Goal: Task Accomplishment & Management: Manage account settings

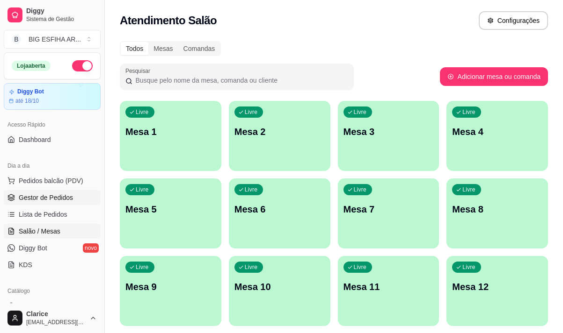
scroll to position [187, 0]
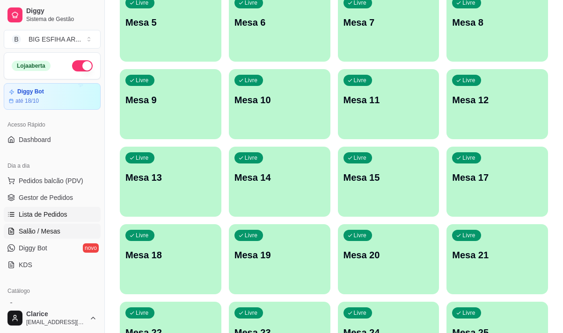
click at [47, 209] on link "Lista de Pedidos" at bounding box center [52, 214] width 97 height 15
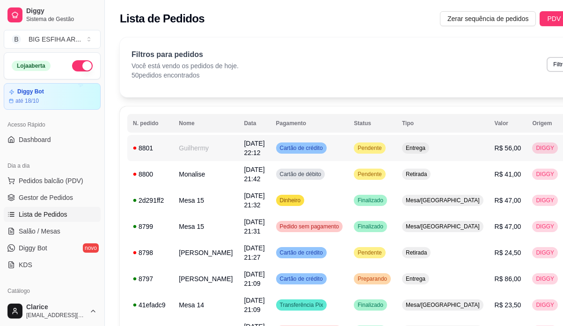
click at [194, 151] on td "Guilhermy" at bounding box center [205, 148] width 65 height 26
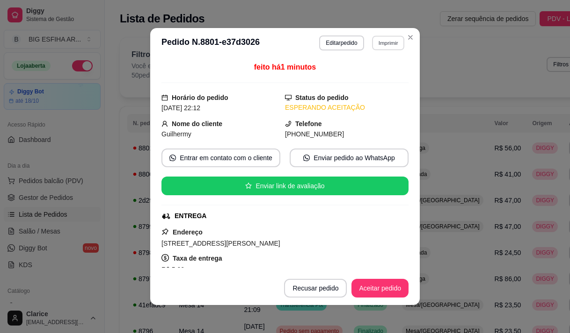
click at [374, 42] on button "Imprimir" at bounding box center [388, 43] width 32 height 14
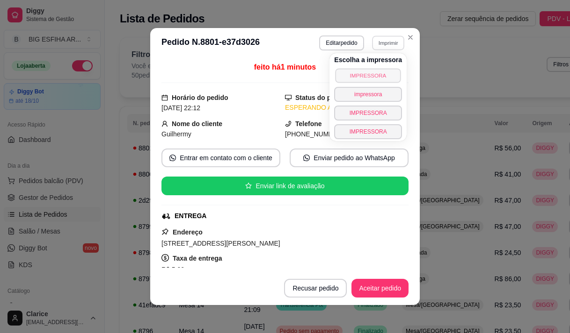
click at [368, 76] on button "IMPRESSORA" at bounding box center [367, 75] width 65 height 14
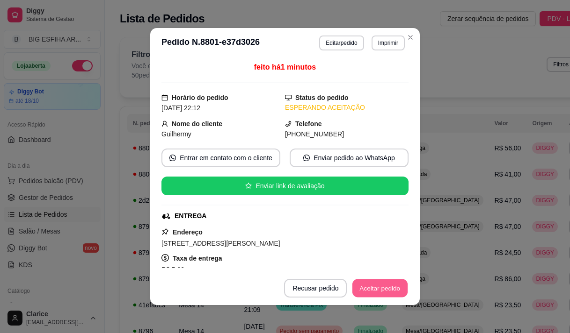
click at [381, 283] on button "Aceitar pedido" at bounding box center [379, 289] width 55 height 18
click at [381, 294] on button "Mover para preparo" at bounding box center [372, 288] width 72 height 19
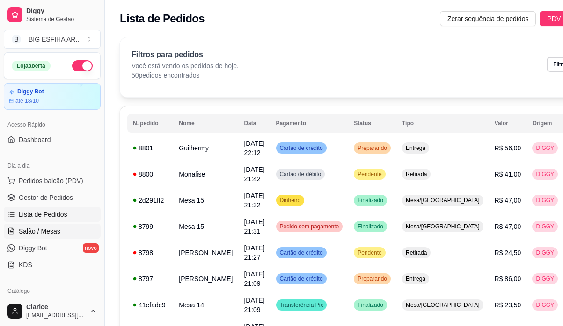
click at [67, 232] on link "Salão / Mesas" at bounding box center [52, 231] width 97 height 15
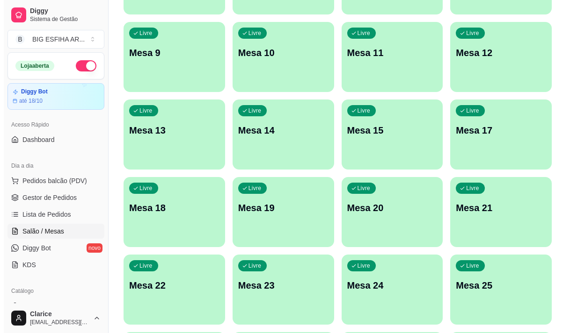
scroll to position [419, 0]
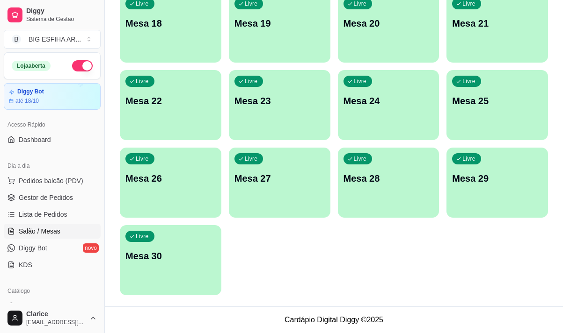
click at [208, 254] on p "Mesa 30" at bounding box center [170, 256] width 90 height 13
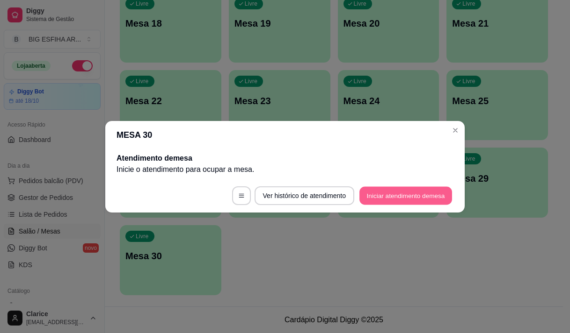
click at [384, 192] on button "Iniciar atendimento de mesa" at bounding box center [405, 196] width 93 height 18
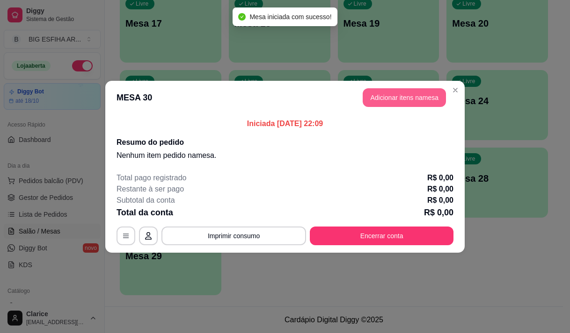
click at [389, 101] on button "Adicionar itens na mesa" at bounding box center [403, 97] width 83 height 19
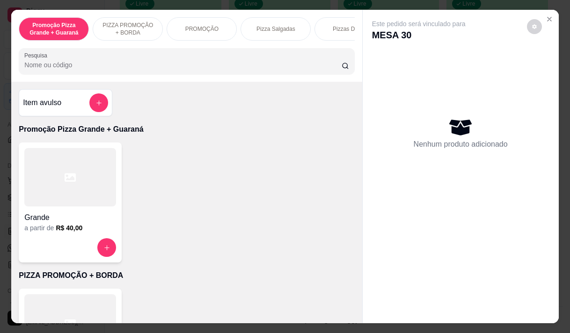
drag, startPoint x: 274, startPoint y: 29, endPoint x: 276, endPoint y: 62, distance: 33.3
click at [274, 28] on p "Pizza Salgadas" at bounding box center [275, 28] width 39 height 7
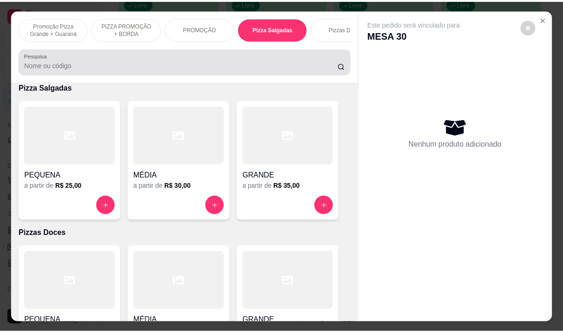
scroll to position [23, 0]
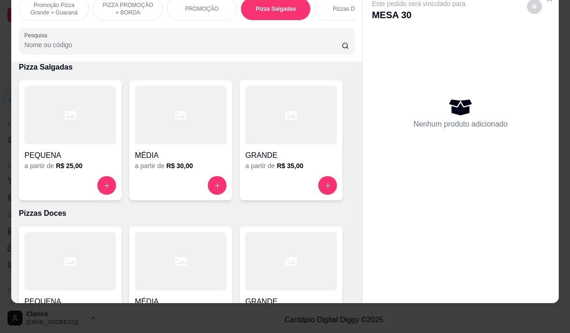
click at [275, 155] on h4 "GRANDE" at bounding box center [291, 155] width 92 height 11
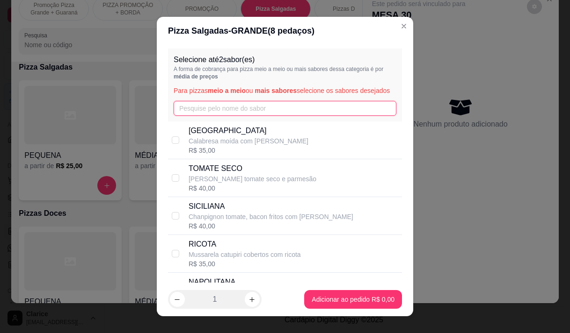
click at [212, 114] on input "text" at bounding box center [284, 108] width 223 height 15
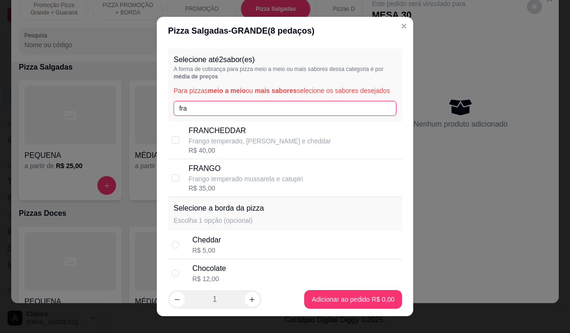
type input "fra"
click at [211, 135] on p "FRANCHEDDAR" at bounding box center [259, 130] width 142 height 11
checkbox input "true"
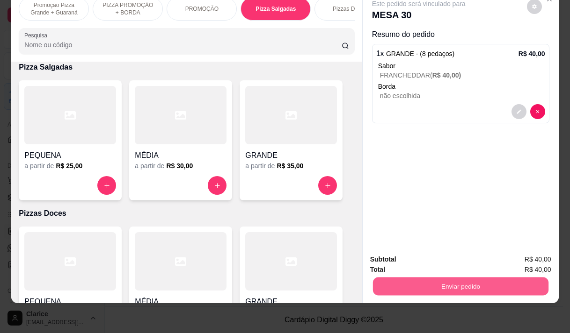
click at [483, 277] on button "Enviar pedido" at bounding box center [459, 286] width 175 height 18
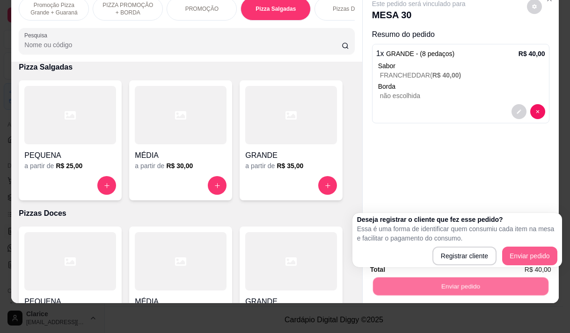
click at [534, 246] on div "Deseja registrar o cliente que fez esse pedido? Essa é uma forma de identificar…" at bounding box center [457, 240] width 200 height 51
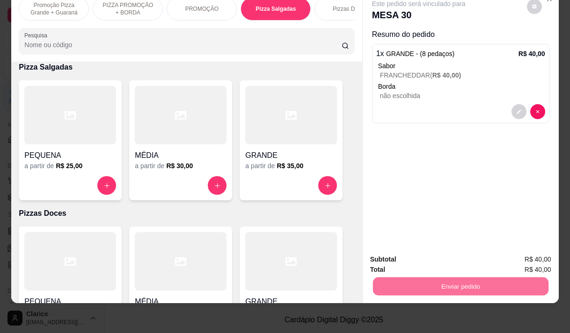
click at [534, 252] on button "Enviar pedido" at bounding box center [526, 256] width 51 height 17
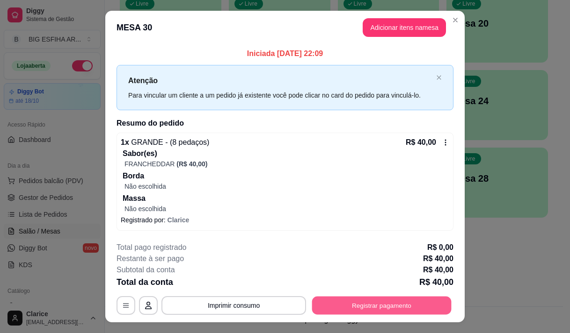
click at [366, 306] on button "Registrar pagamento" at bounding box center [381, 306] width 139 height 18
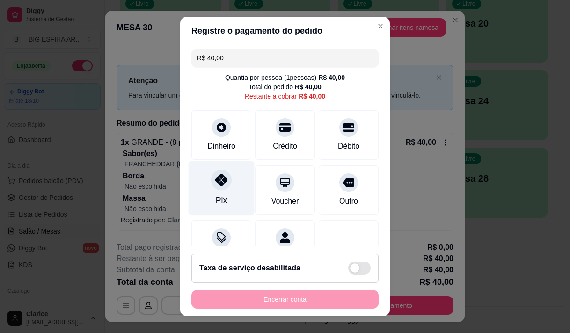
click at [216, 203] on div "Pix" at bounding box center [221, 201] width 11 height 12
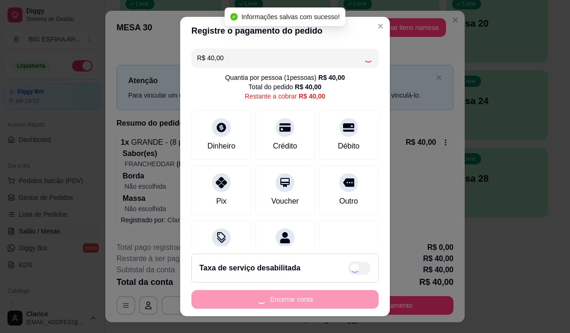
type input "R$ 0,00"
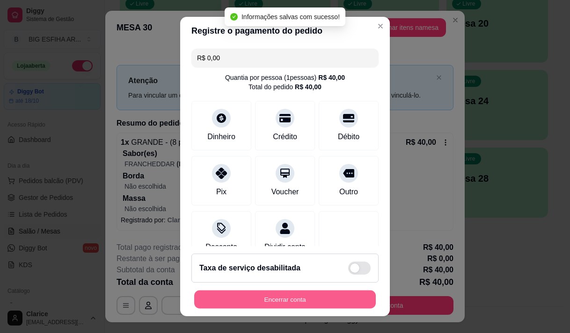
click at [263, 301] on button "Encerrar conta" at bounding box center [284, 300] width 181 height 18
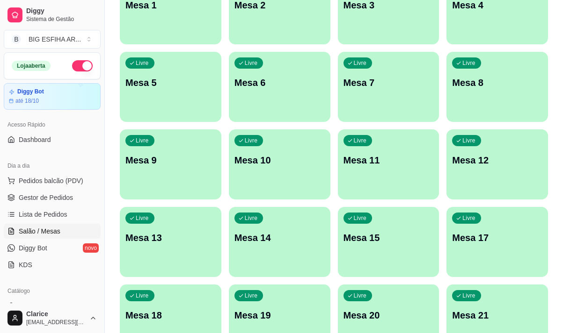
scroll to position [140, 0]
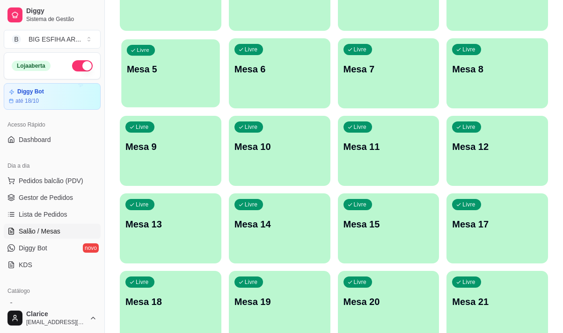
click at [172, 90] on div "Livre Mesa 5" at bounding box center [170, 67] width 98 height 57
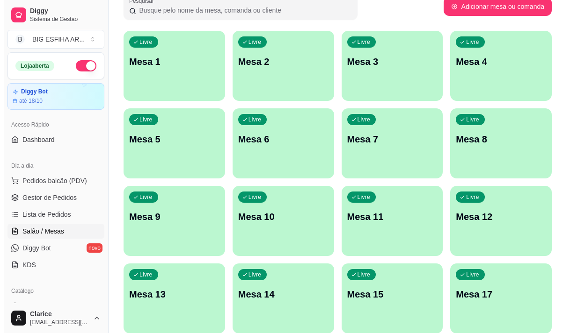
scroll to position [0, 0]
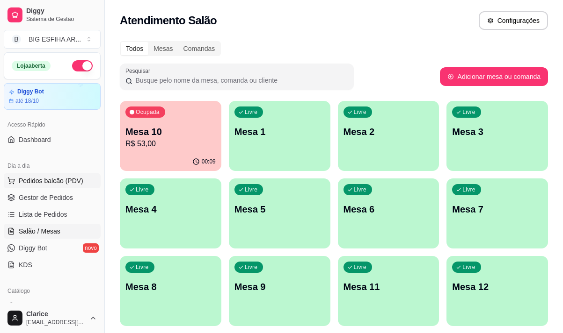
click at [50, 187] on button "Pedidos balcão (PDV)" at bounding box center [52, 180] width 97 height 15
click at [183, 153] on div "00:09" at bounding box center [170, 162] width 101 height 18
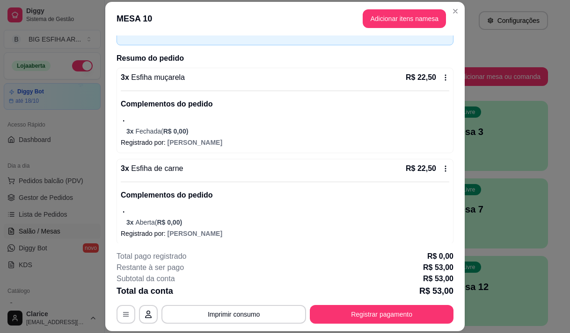
scroll to position [99, 0]
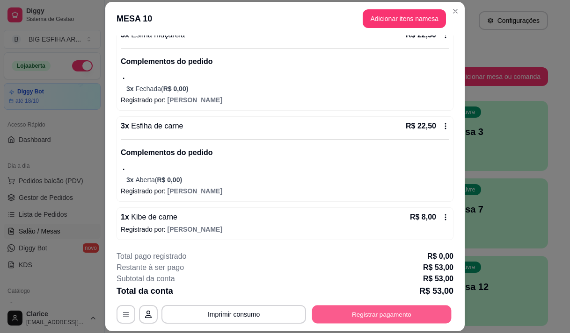
click at [332, 306] on button "Registrar pagamento" at bounding box center [381, 315] width 139 height 18
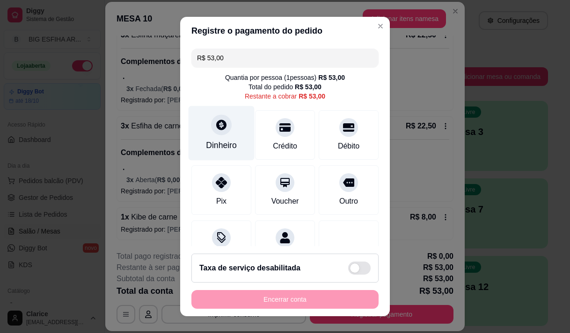
click at [213, 139] on div "Dinheiro" at bounding box center [221, 133] width 66 height 55
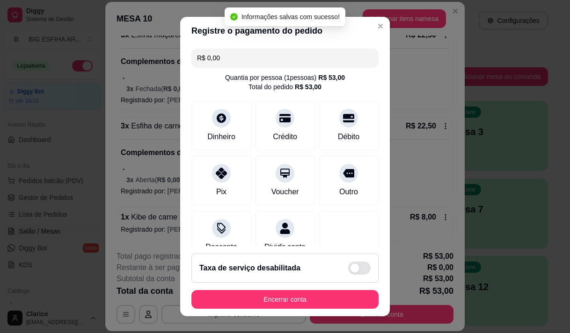
type input "R$ 0,00"
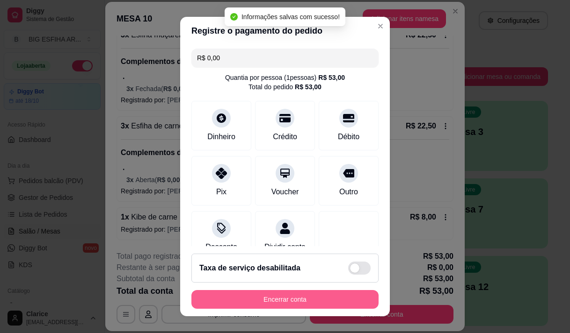
click at [256, 298] on button "Encerrar conta" at bounding box center [284, 299] width 187 height 19
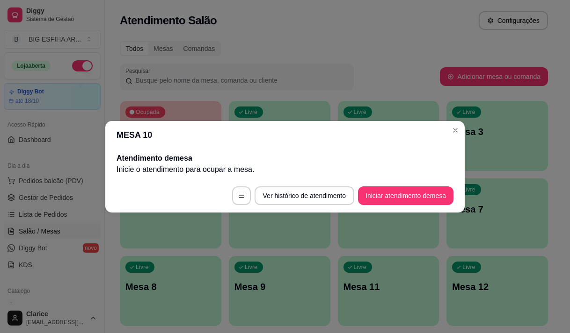
scroll to position [0, 0]
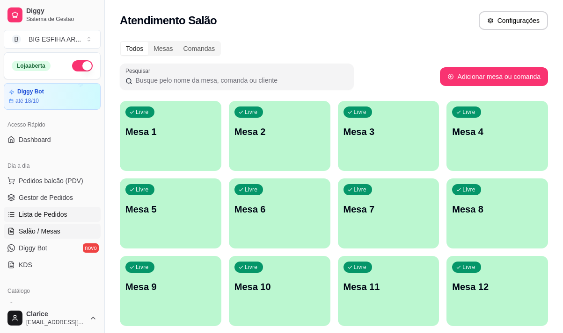
click at [79, 210] on link "Lista de Pedidos" at bounding box center [52, 214] width 97 height 15
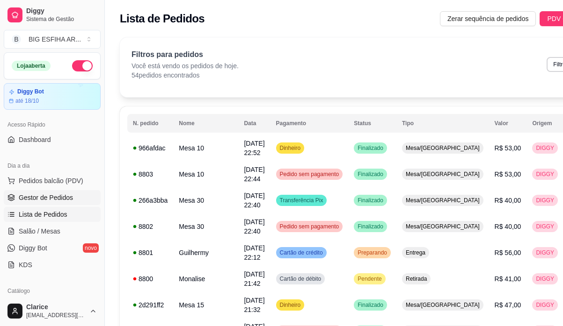
click at [45, 199] on span "Gestor de Pedidos" at bounding box center [46, 197] width 54 height 9
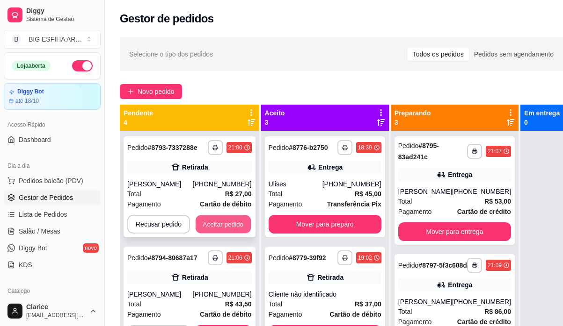
click at [226, 228] on button "Aceitar pedido" at bounding box center [222, 225] width 55 height 18
click at [226, 226] on button "Aceitar pedido" at bounding box center [223, 224] width 57 height 19
click at [226, 225] on button "Aceitar pedido" at bounding box center [223, 224] width 57 height 19
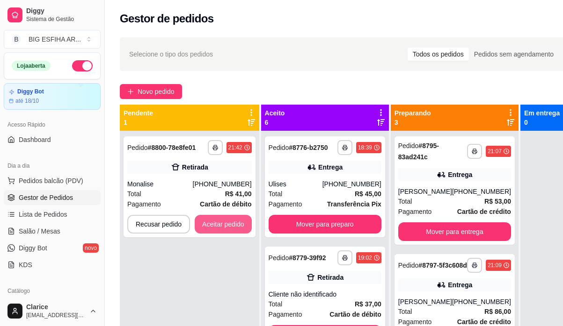
click at [226, 225] on button "Aceitar pedido" at bounding box center [223, 224] width 57 height 19
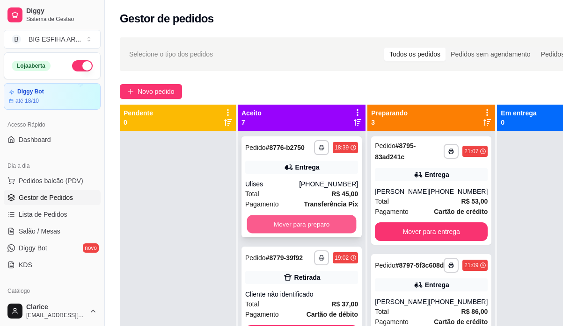
click at [314, 227] on button "Mover para preparo" at bounding box center [301, 225] width 109 height 18
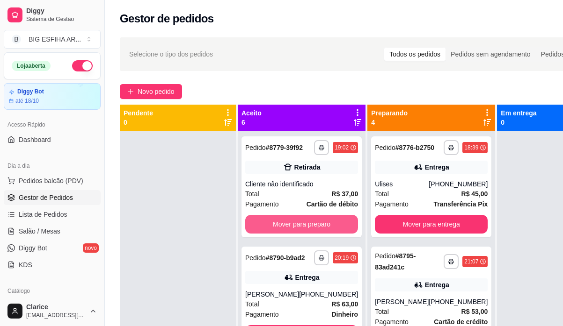
click at [314, 227] on button "Mover para preparo" at bounding box center [301, 224] width 113 height 19
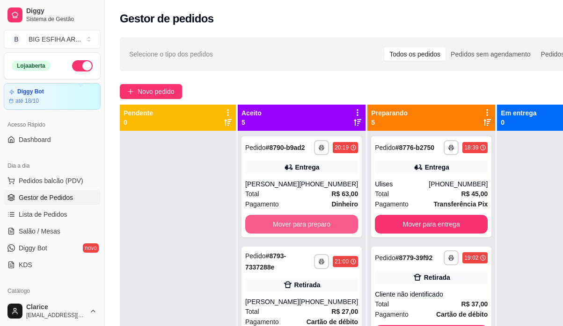
click at [314, 227] on button "Mover para preparo" at bounding box center [301, 224] width 113 height 19
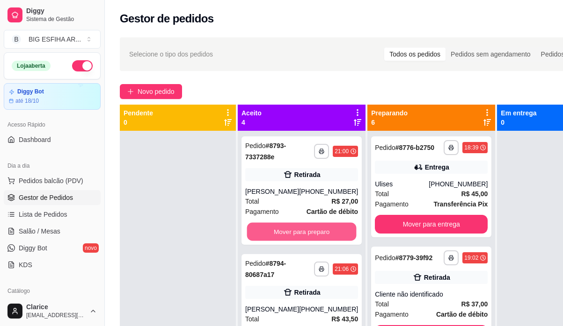
click at [314, 227] on button "Mover para preparo" at bounding box center [301, 232] width 109 height 18
click at [314, 227] on div "Mover para preparo" at bounding box center [301, 232] width 113 height 19
click at [303, 231] on button "Mover para preparo" at bounding box center [301, 232] width 113 height 19
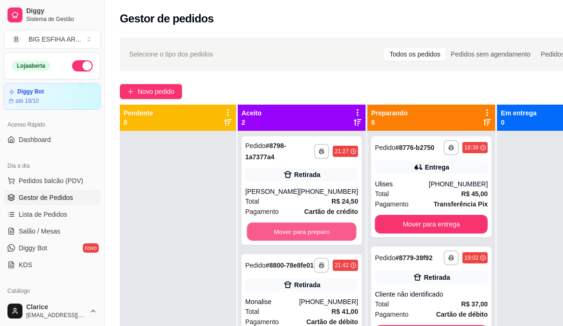
click at [303, 231] on button "Mover para preparo" at bounding box center [301, 232] width 109 height 18
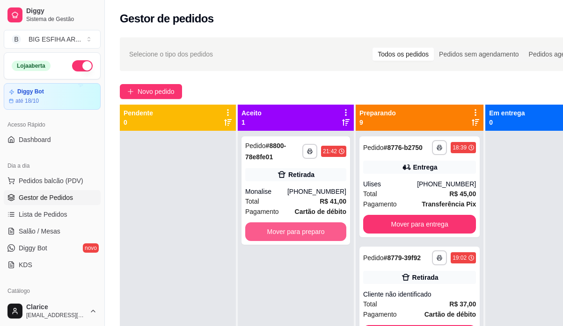
click at [303, 231] on button "Mover para preparo" at bounding box center [295, 232] width 101 height 19
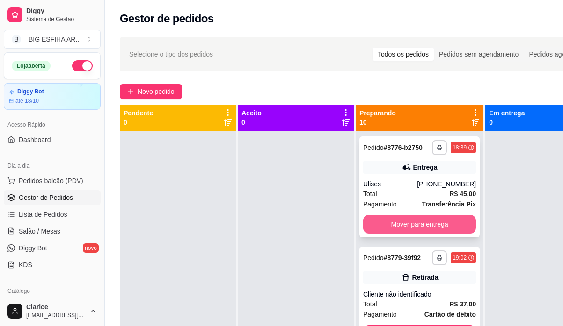
click at [404, 234] on button "Mover para entrega" at bounding box center [419, 224] width 113 height 19
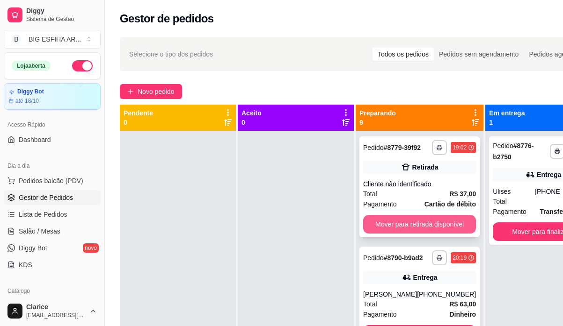
click at [408, 225] on button "Mover para retirada disponível" at bounding box center [419, 224] width 113 height 19
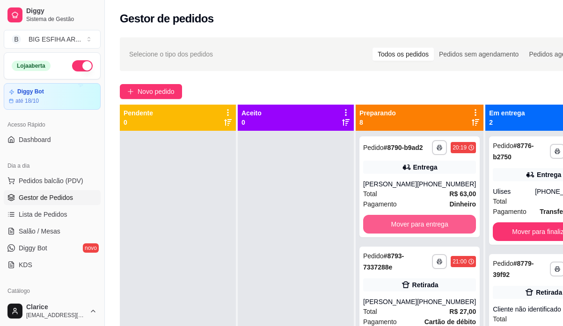
click at [408, 225] on button "Mover para entrega" at bounding box center [419, 224] width 113 height 19
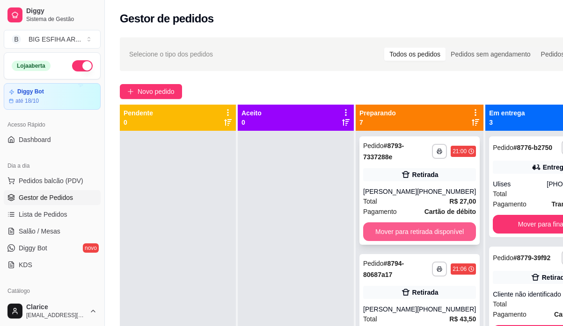
click at [409, 230] on button "Mover para retirada disponível" at bounding box center [419, 232] width 113 height 19
click at [409, 230] on div "Mover para retirada disponível" at bounding box center [419, 232] width 113 height 19
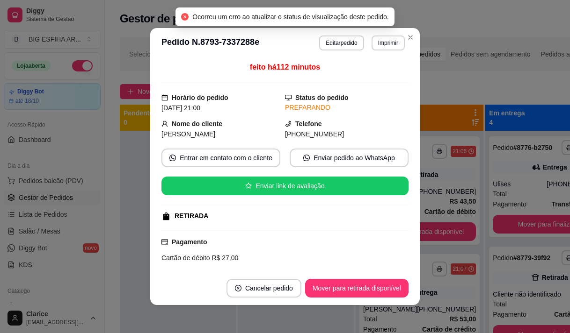
click at [410, 246] on div "feito há 112 minutos Horário do pedido [DATE] 21:00 Status do pedido PREPARANDO…" at bounding box center [284, 165] width 269 height 214
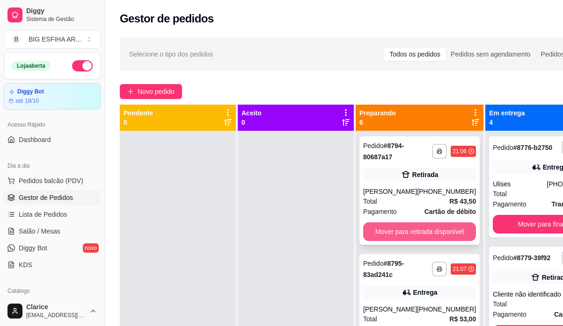
click at [439, 228] on button "Mover para retirada disponível" at bounding box center [419, 232] width 113 height 19
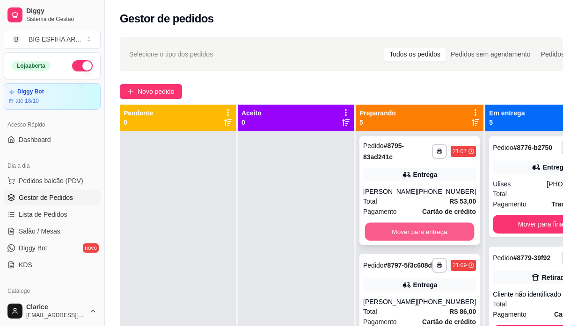
click at [437, 236] on button "Mover para entrega" at bounding box center [419, 232] width 109 height 18
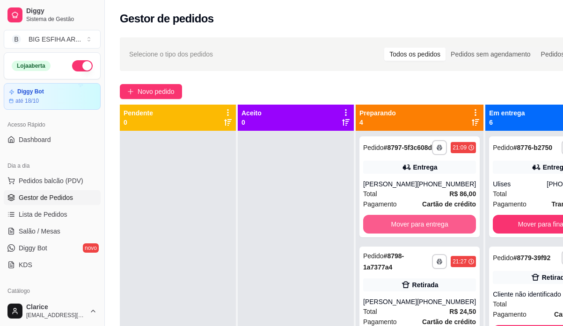
click at [437, 234] on button "Mover para entrega" at bounding box center [419, 224] width 113 height 19
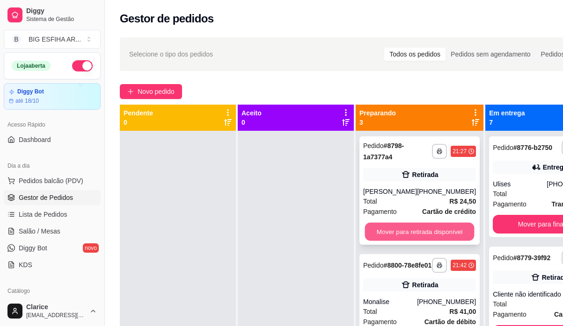
click at [437, 233] on button "Mover para retirada disponível" at bounding box center [419, 232] width 109 height 18
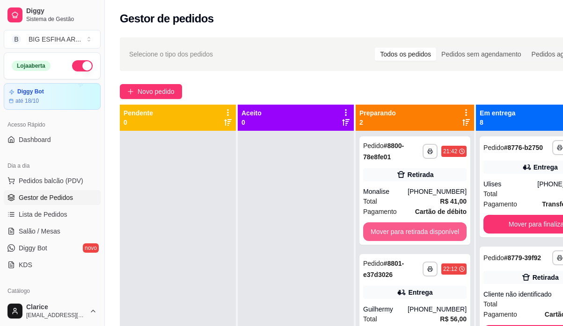
click at [437, 233] on button "Mover para retirada disponível" at bounding box center [414, 232] width 103 height 19
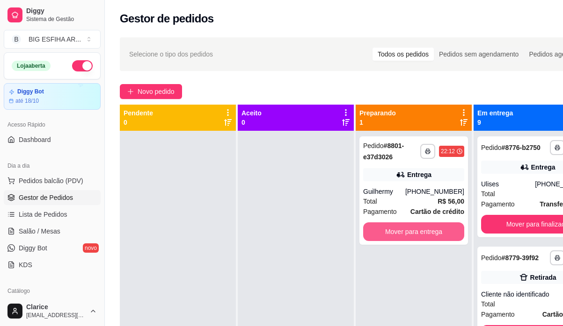
click at [437, 233] on button "Mover para entrega" at bounding box center [413, 232] width 101 height 19
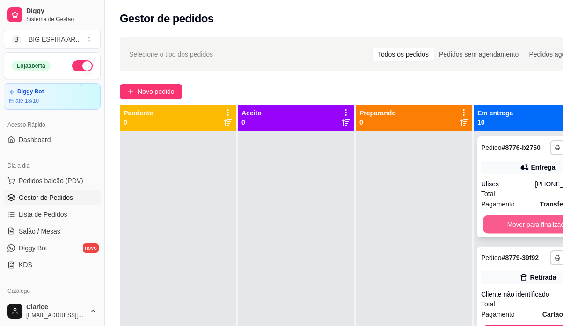
click at [516, 234] on button "Mover para finalizado" at bounding box center [537, 225] width 109 height 18
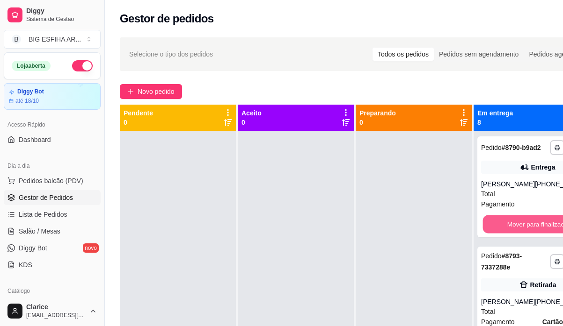
click at [516, 234] on button "Mover para finalizado" at bounding box center [537, 225] width 109 height 18
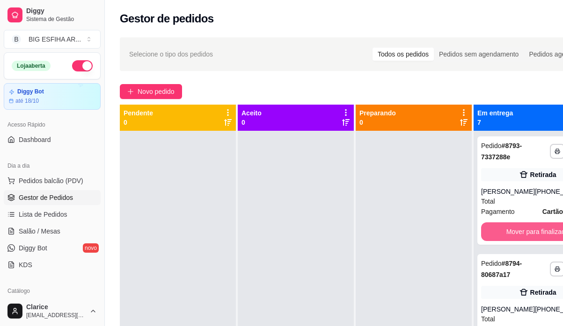
click at [516, 234] on button "Mover para finalizado" at bounding box center [537, 232] width 113 height 19
click at [516, 234] on button "Mover para finalizado" at bounding box center [537, 232] width 109 height 18
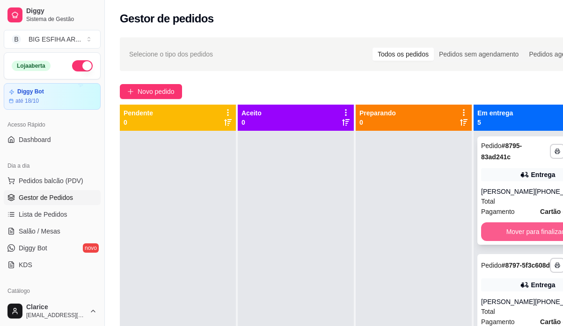
click at [514, 241] on button "Mover para finalizado" at bounding box center [537, 232] width 113 height 19
click at [514, 241] on div "Mover para finalizado" at bounding box center [537, 232] width 113 height 19
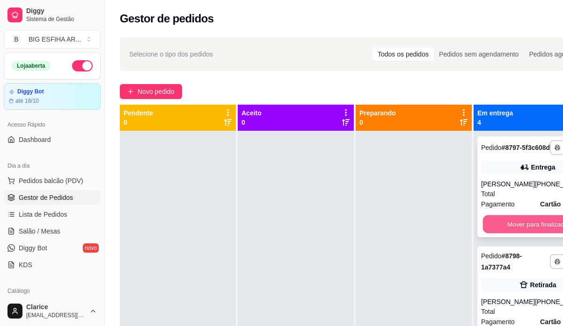
click at [510, 233] on button "Mover para finalizado" at bounding box center [537, 225] width 109 height 18
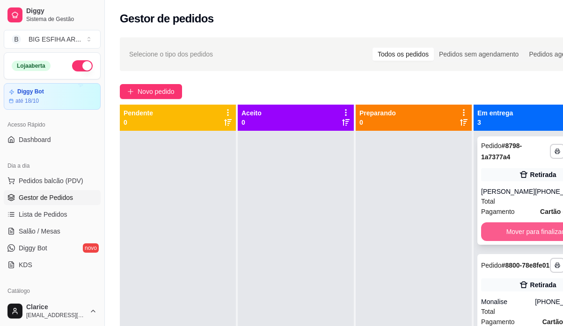
click at [516, 232] on button "Mover para finalizado" at bounding box center [537, 232] width 113 height 19
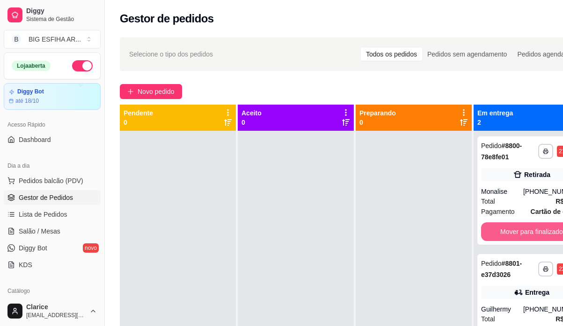
click at [516, 232] on button "Mover para finalizado" at bounding box center [531, 232] width 101 height 19
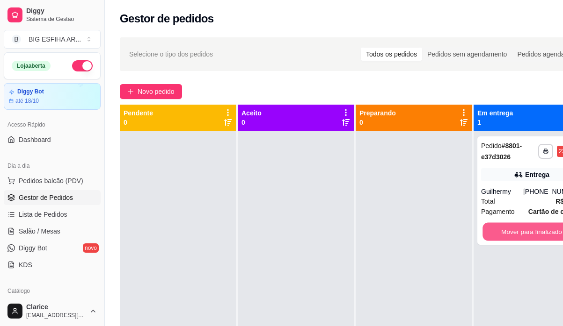
click at [516, 232] on button "Mover para finalizado" at bounding box center [531, 232] width 98 height 18
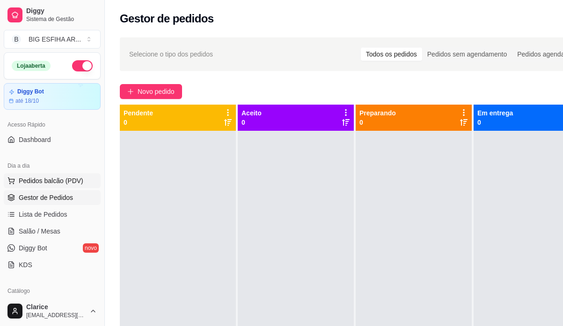
click at [42, 175] on button "Pedidos balcão (PDV)" at bounding box center [52, 180] width 97 height 15
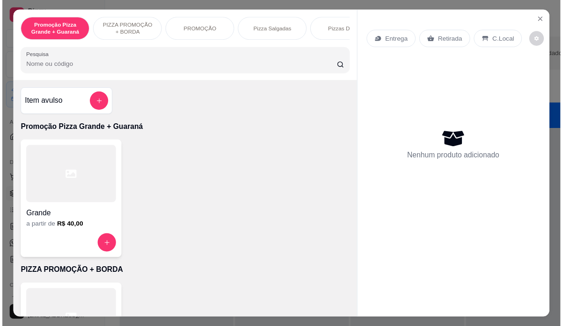
scroll to position [47, 0]
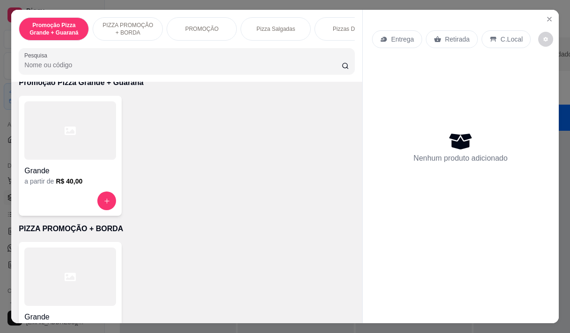
click at [1, 263] on div "Promoção Pizza Grande + Guaraná PIZZA PROMOÇÃO + BORDA PROMOÇÃO Pizza Salgadas …" at bounding box center [285, 166] width 570 height 333
click at [548, 18] on icon "Close" at bounding box center [548, 18] width 7 height 7
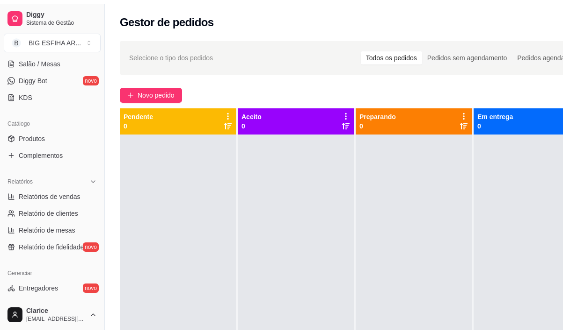
scroll to position [187, 0]
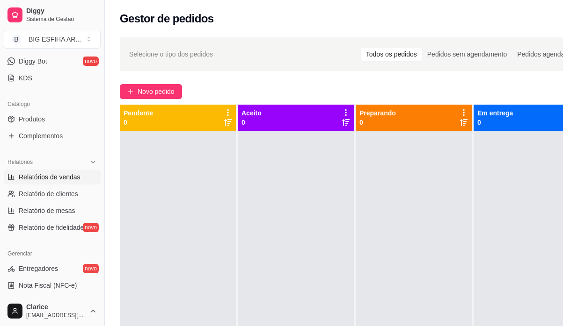
click at [69, 181] on span "Relatórios de vendas" at bounding box center [50, 177] width 62 height 9
select select "ALL"
select select "0"
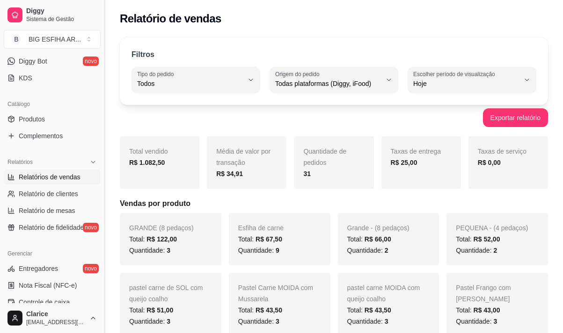
click at [102, 129] on button "Toggle Sidebar" at bounding box center [104, 166] width 7 height 333
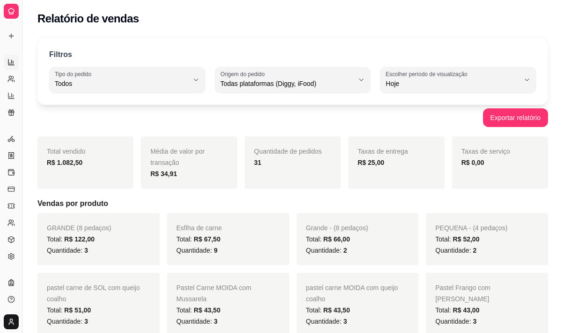
scroll to position [96, 0]
click at [23, 187] on button "Toggle Sidebar" at bounding box center [21, 166] width 7 height 333
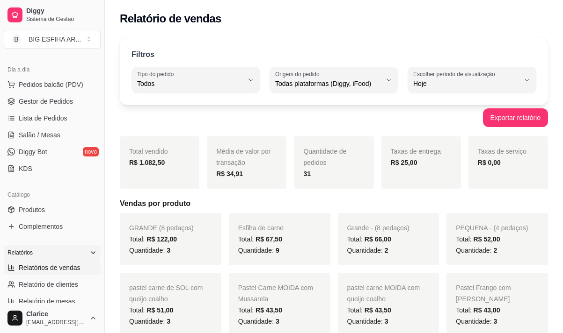
scroll to position [94, 0]
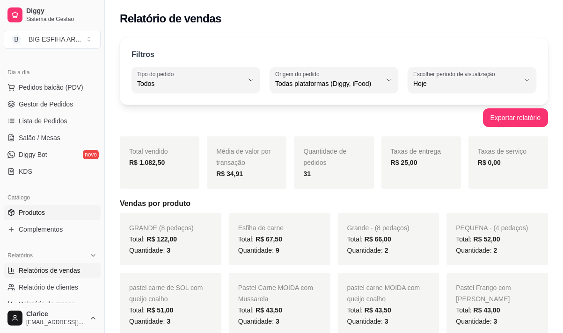
click at [47, 207] on link "Produtos" at bounding box center [52, 212] width 97 height 15
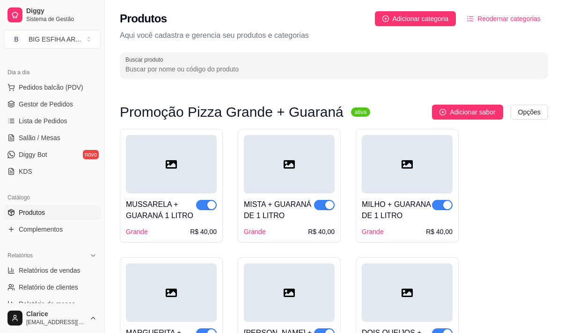
click at [191, 67] on input "Buscar produto" at bounding box center [333, 69] width 417 height 9
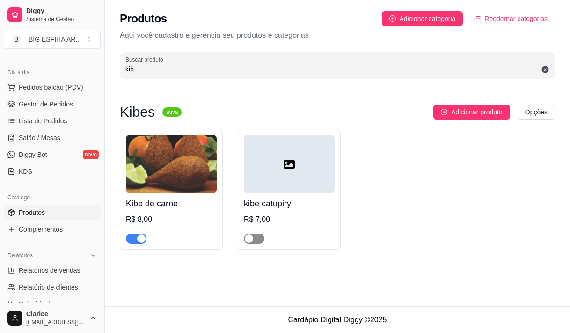
type input "kib"
click at [261, 238] on span "button" at bounding box center [254, 239] width 21 height 10
click at [49, 132] on link "Salão / Mesas" at bounding box center [52, 137] width 97 height 15
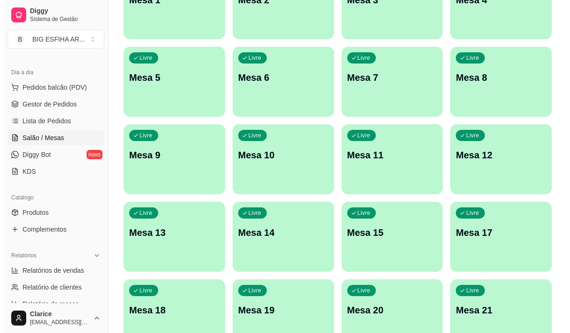
scroll to position [140, 0]
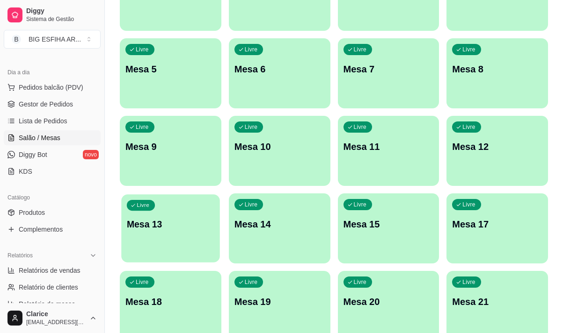
click at [171, 234] on div "Livre Mesa 13" at bounding box center [170, 223] width 98 height 57
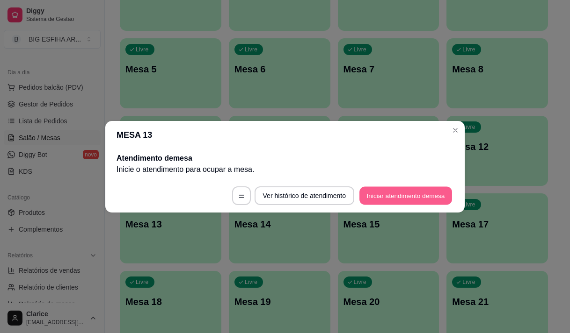
click at [391, 199] on button "Iniciar atendimento de mesa" at bounding box center [405, 196] width 93 height 18
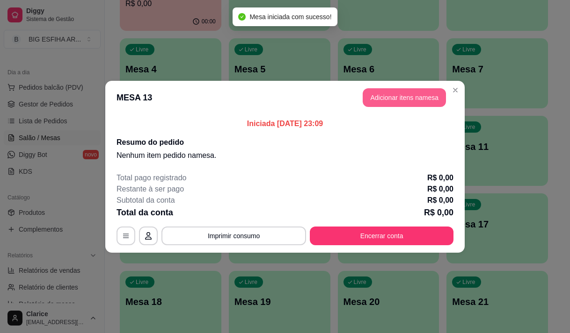
click at [403, 98] on button "Adicionar itens na mesa" at bounding box center [403, 97] width 83 height 19
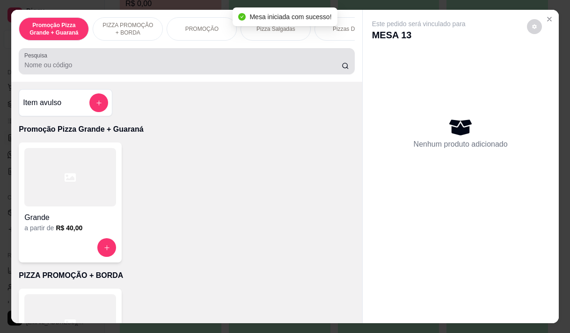
click at [165, 68] on input "Pesquisa" at bounding box center [182, 64] width 317 height 9
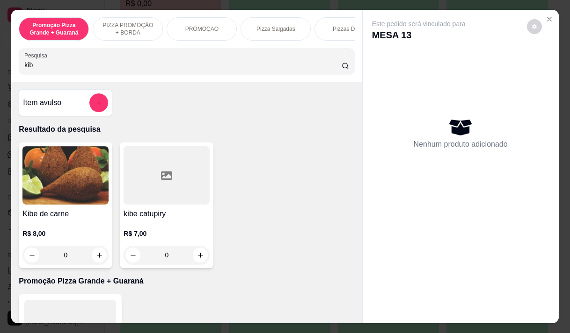
type input "kib"
click at [72, 236] on p "R$ 8,00" at bounding box center [65, 233] width 86 height 9
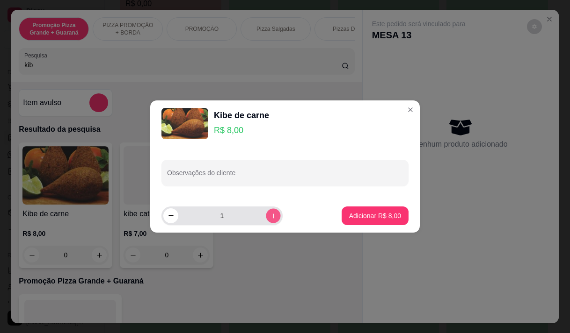
click at [266, 210] on button "increase-product-quantity" at bounding box center [273, 216] width 14 height 14
type input "2"
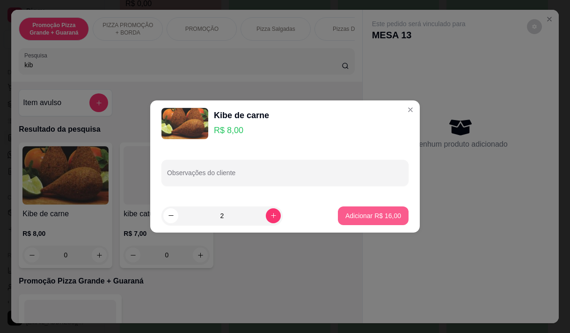
click at [353, 216] on p "Adicionar R$ 16,00" at bounding box center [373, 215] width 56 height 9
type input "2"
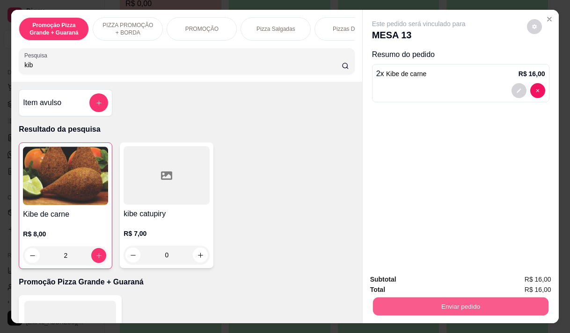
click at [432, 299] on button "Enviar pedido" at bounding box center [459, 306] width 175 height 18
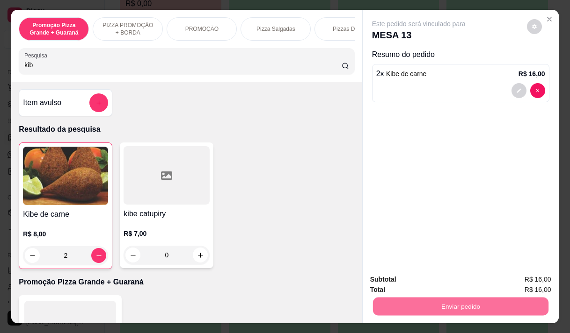
click at [513, 281] on button "Enviar pedido" at bounding box center [526, 280] width 53 height 18
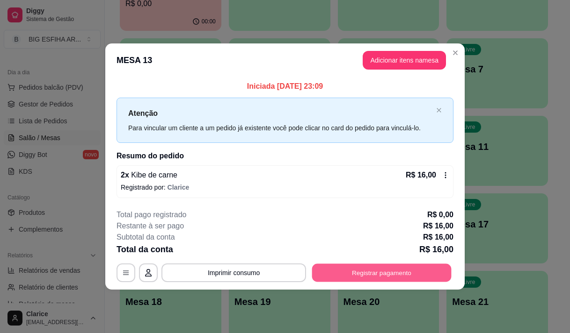
click at [340, 267] on button "Registrar pagamento" at bounding box center [381, 273] width 139 height 18
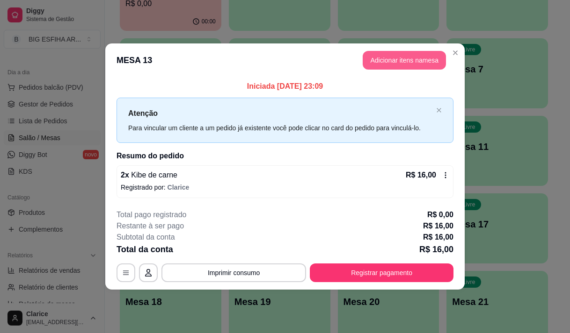
click at [382, 63] on button "Adicionar itens na mesa" at bounding box center [403, 60] width 83 height 19
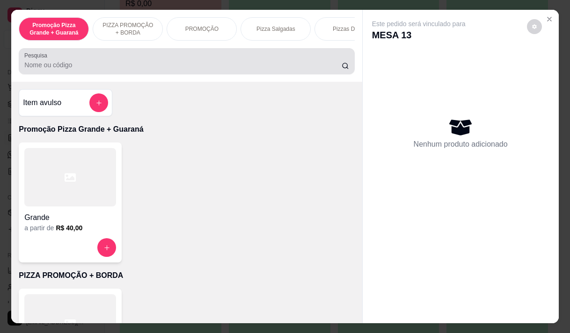
click at [123, 64] on input "Pesquisa" at bounding box center [182, 64] width 317 height 9
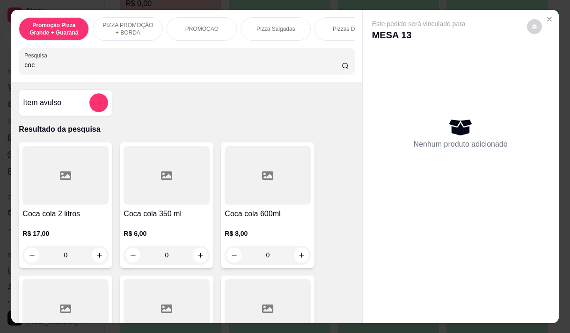
type input "coca"
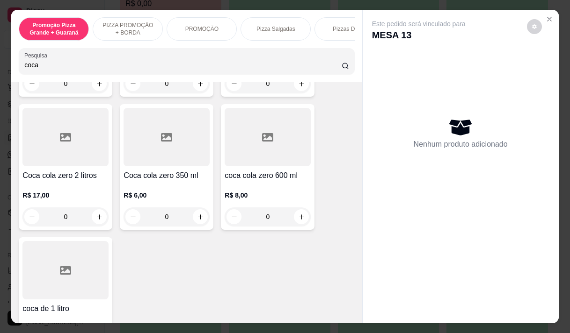
scroll to position [187, 0]
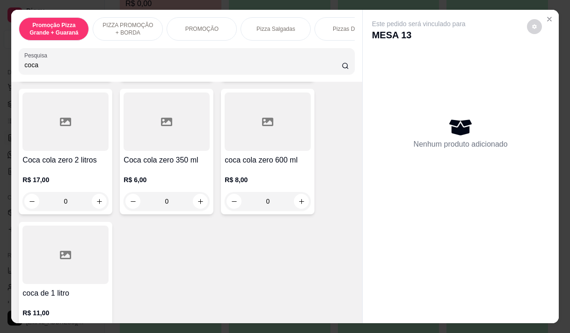
click at [44, 69] on input "coca" at bounding box center [182, 64] width 317 height 9
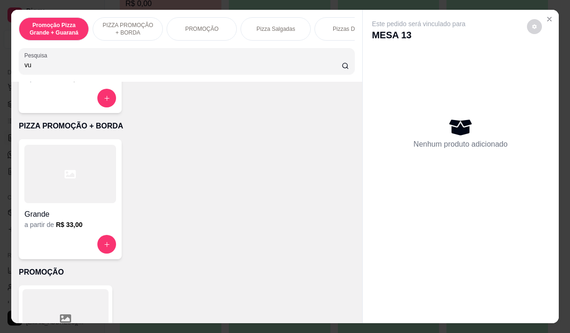
scroll to position [224, 0]
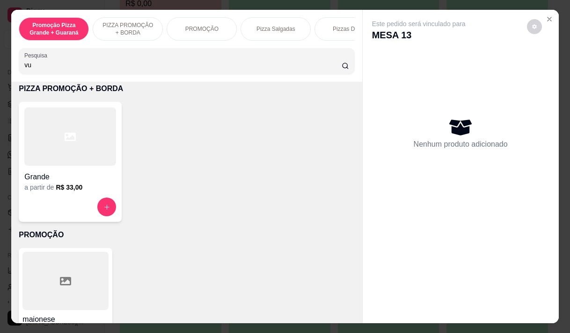
type input "v"
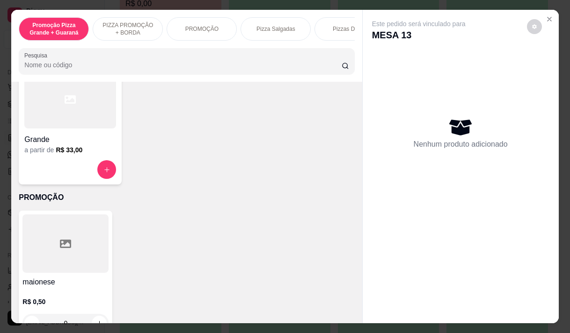
scroll to position [187, 0]
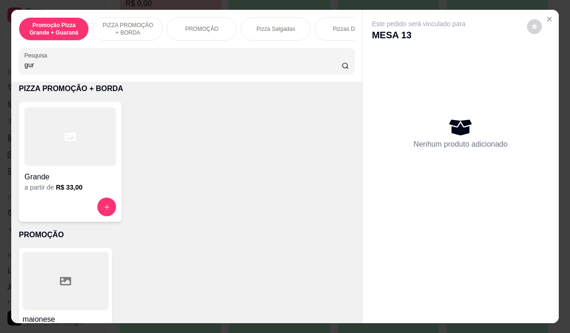
type input "gura"
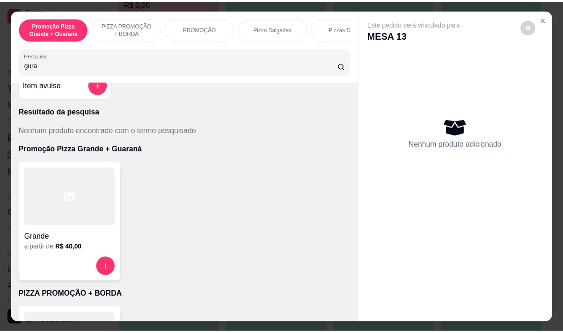
scroll to position [0, 0]
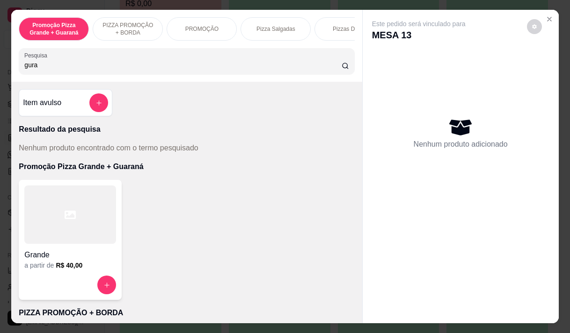
click at [43, 70] on input "gura" at bounding box center [182, 64] width 317 height 9
click at [40, 69] on input "gura" at bounding box center [182, 64] width 317 height 9
click at [40, 68] on input "gura" at bounding box center [182, 64] width 317 height 9
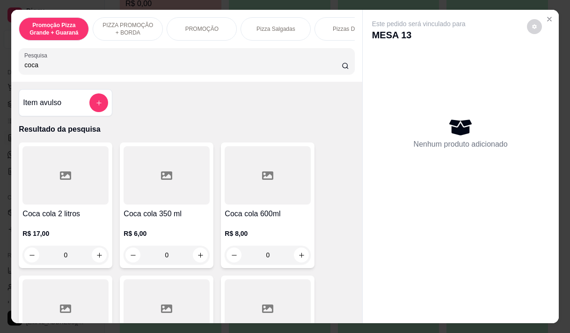
type input "coca"
click at [165, 232] on div "R$ 6,00 0" at bounding box center [166, 242] width 86 height 45
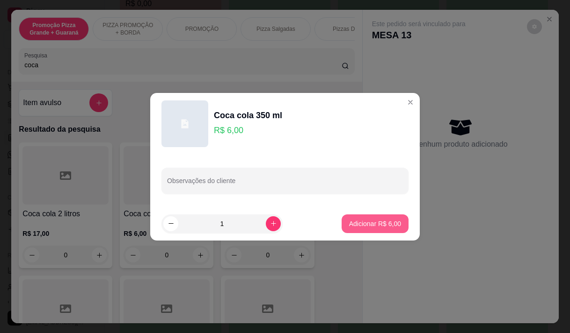
click at [363, 217] on button "Adicionar R$ 6,00" at bounding box center [374, 224] width 67 height 19
type input "1"
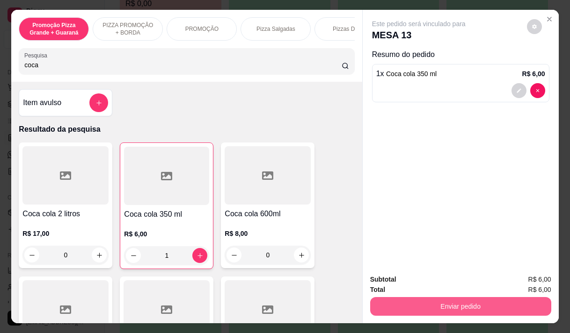
click at [524, 303] on button "Enviar pedido" at bounding box center [460, 306] width 181 height 19
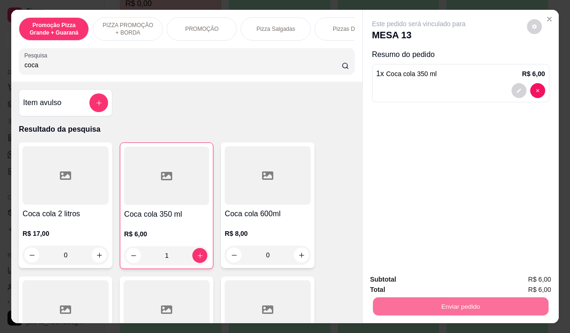
click at [526, 281] on button "Enviar pedido" at bounding box center [526, 280] width 53 height 18
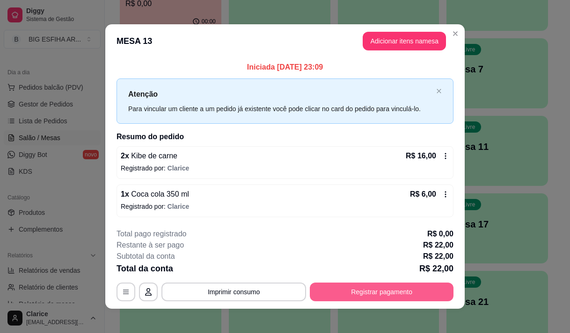
click at [381, 291] on button "Registrar pagamento" at bounding box center [382, 292] width 144 height 19
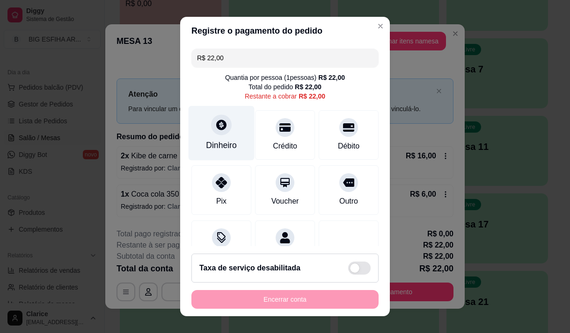
click at [226, 142] on div "Dinheiro" at bounding box center [221, 145] width 31 height 12
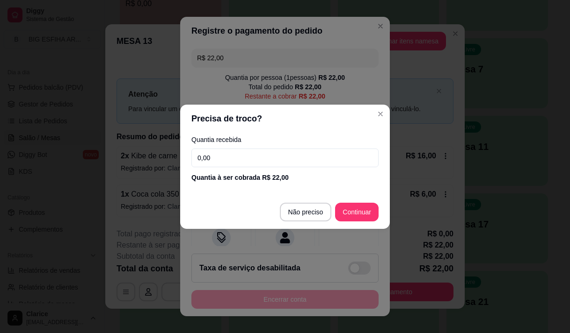
click at [229, 161] on input "0,00" at bounding box center [284, 158] width 187 height 19
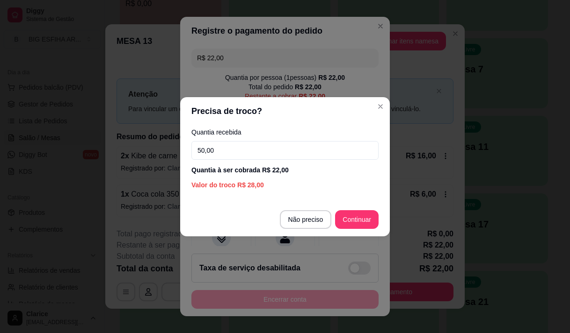
type input "50,00"
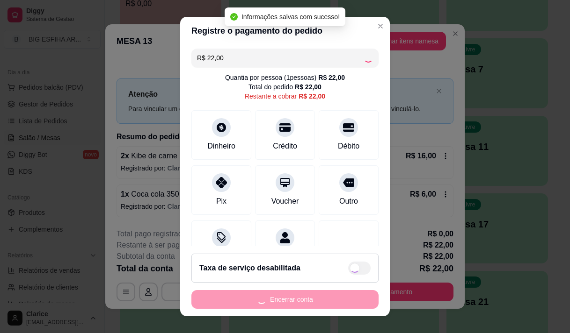
type input "R$ 0,00"
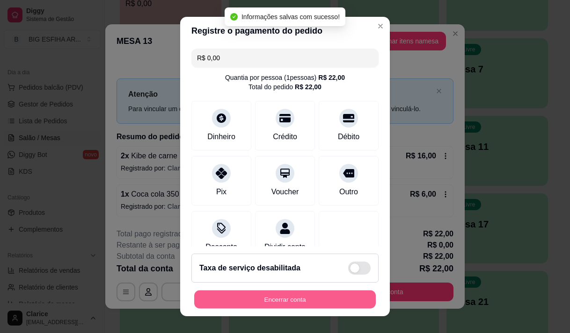
click at [307, 300] on button "Encerrar conta" at bounding box center [284, 300] width 181 height 18
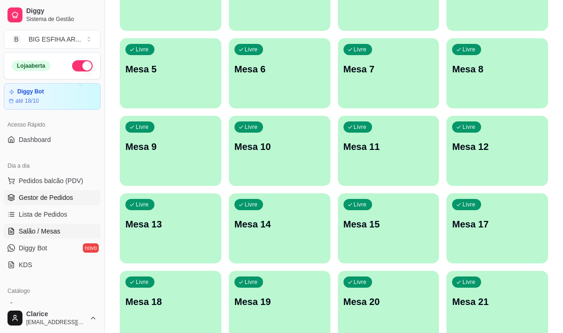
scroll to position [140, 0]
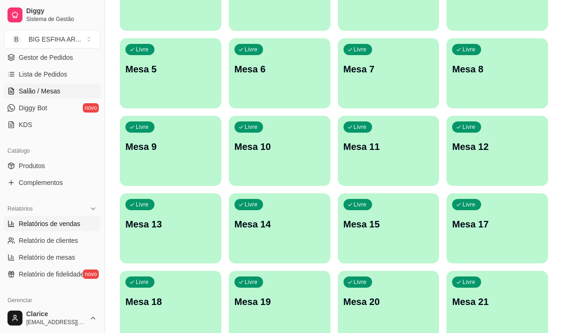
click at [59, 223] on span "Relatórios de vendas" at bounding box center [50, 223] width 62 height 9
select select "ALL"
select select "0"
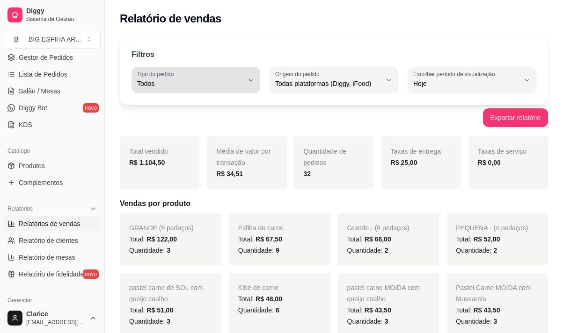
click at [190, 77] on div "Todos" at bounding box center [190, 80] width 106 height 19
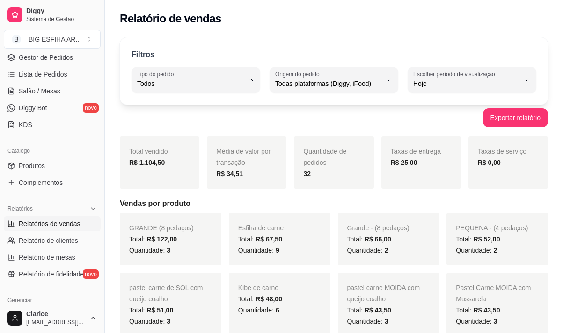
click at [187, 122] on span "Entrega" at bounding box center [191, 121] width 100 height 9
type input "DELIVERY"
select select "DELIVERY"
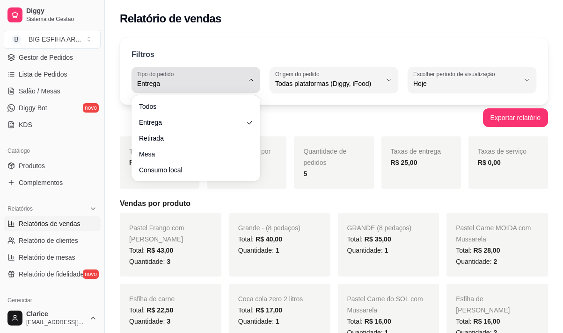
click at [221, 73] on div "Entrega" at bounding box center [190, 80] width 106 height 19
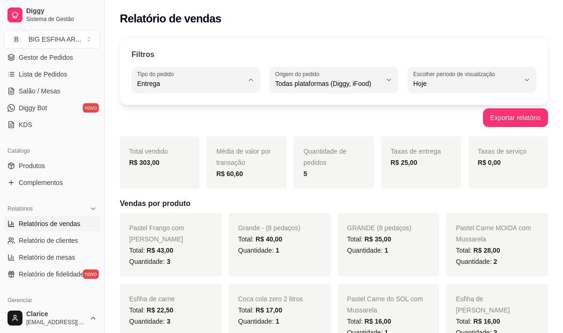
click at [194, 102] on span "Todos" at bounding box center [191, 105] width 100 height 9
type input "ALL"
select select "ALL"
